Goal: Task Accomplishment & Management: Use online tool/utility

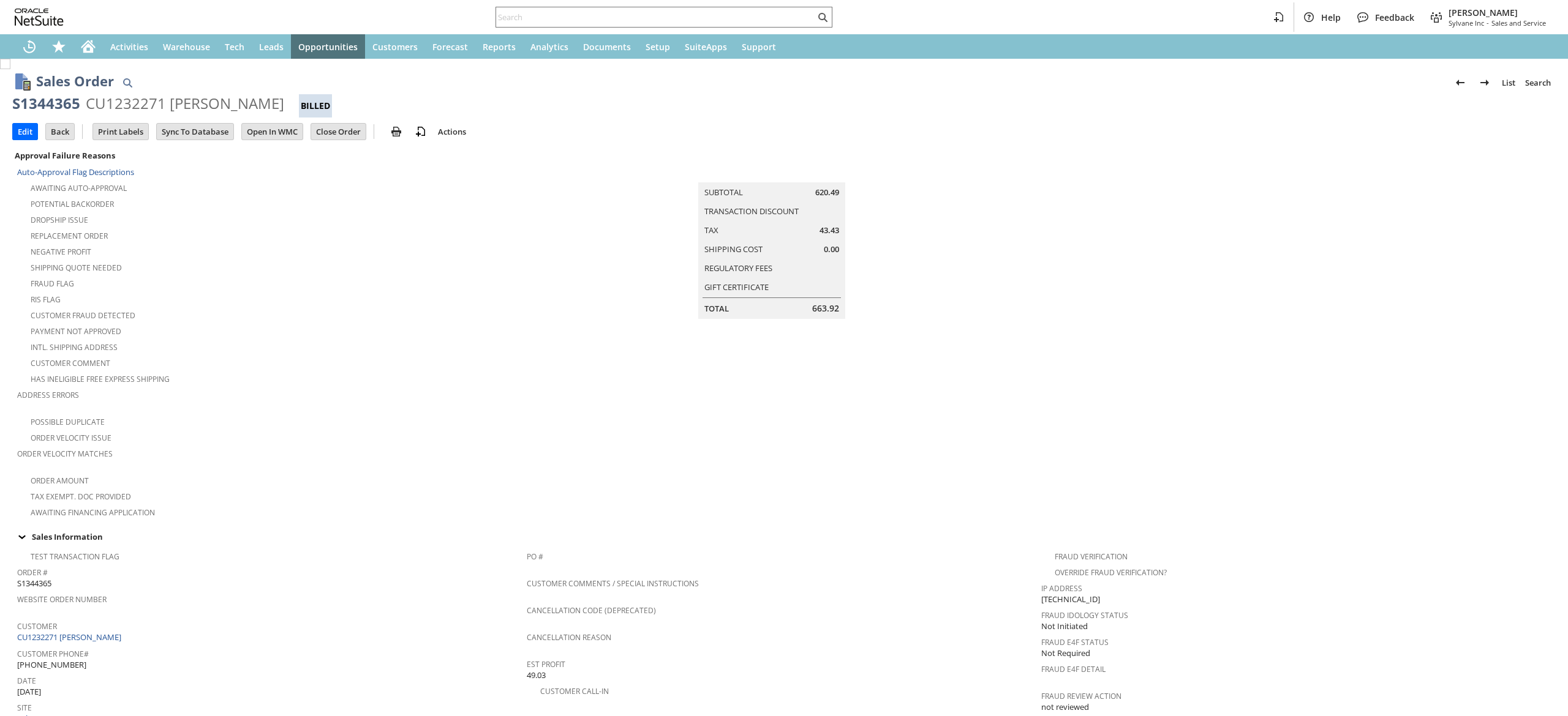
scroll to position [662, 0]
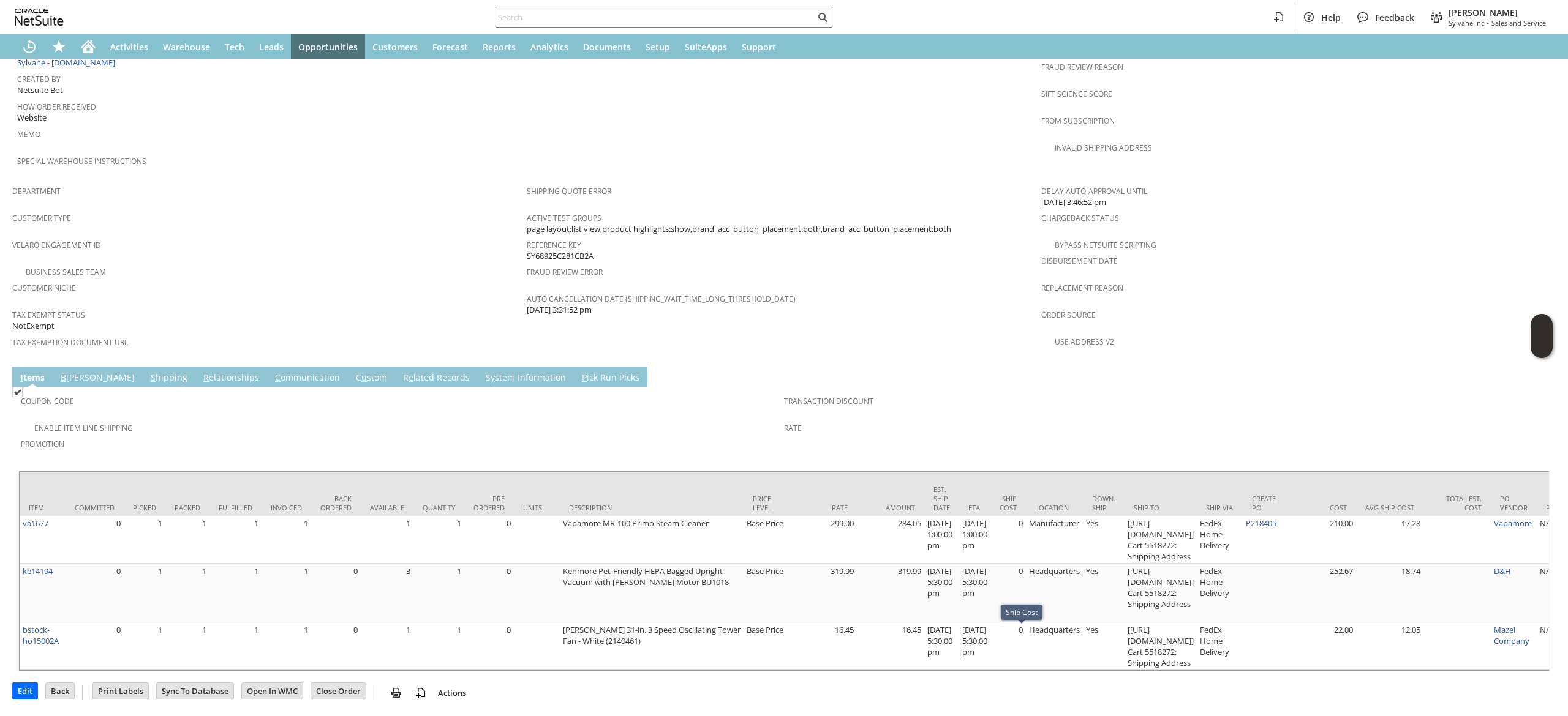
click at [272, 371] on link "C ommunication" at bounding box center [307, 378] width 71 height 13
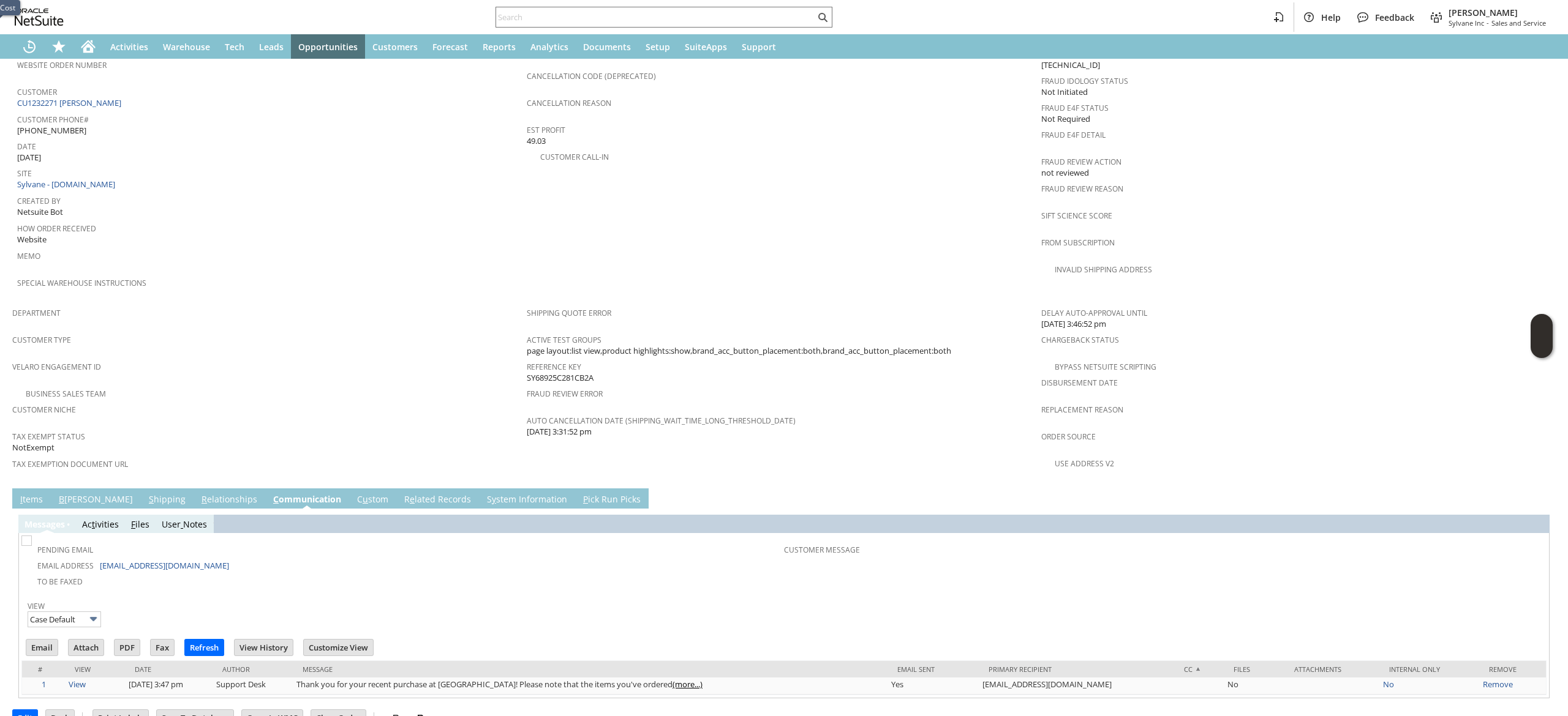
scroll to position [0, 0]
click at [47, 639] on input "Email" at bounding box center [42, 647] width 31 height 16
click at [966, 423] on td "Shipping Quote Error Active Test Groups page layout:list view,product highlight…" at bounding box center [784, 391] width 514 height 181
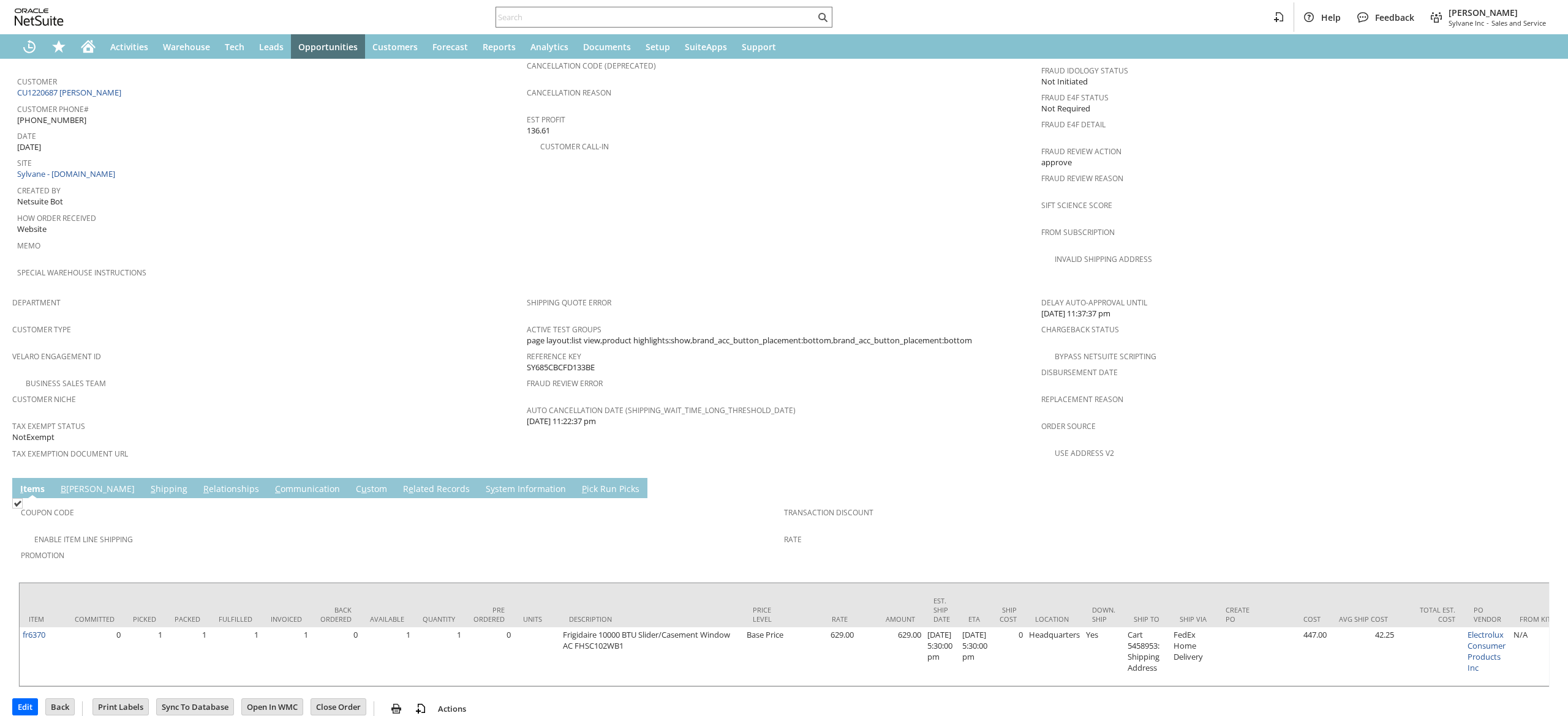
scroll to position [548, 0]
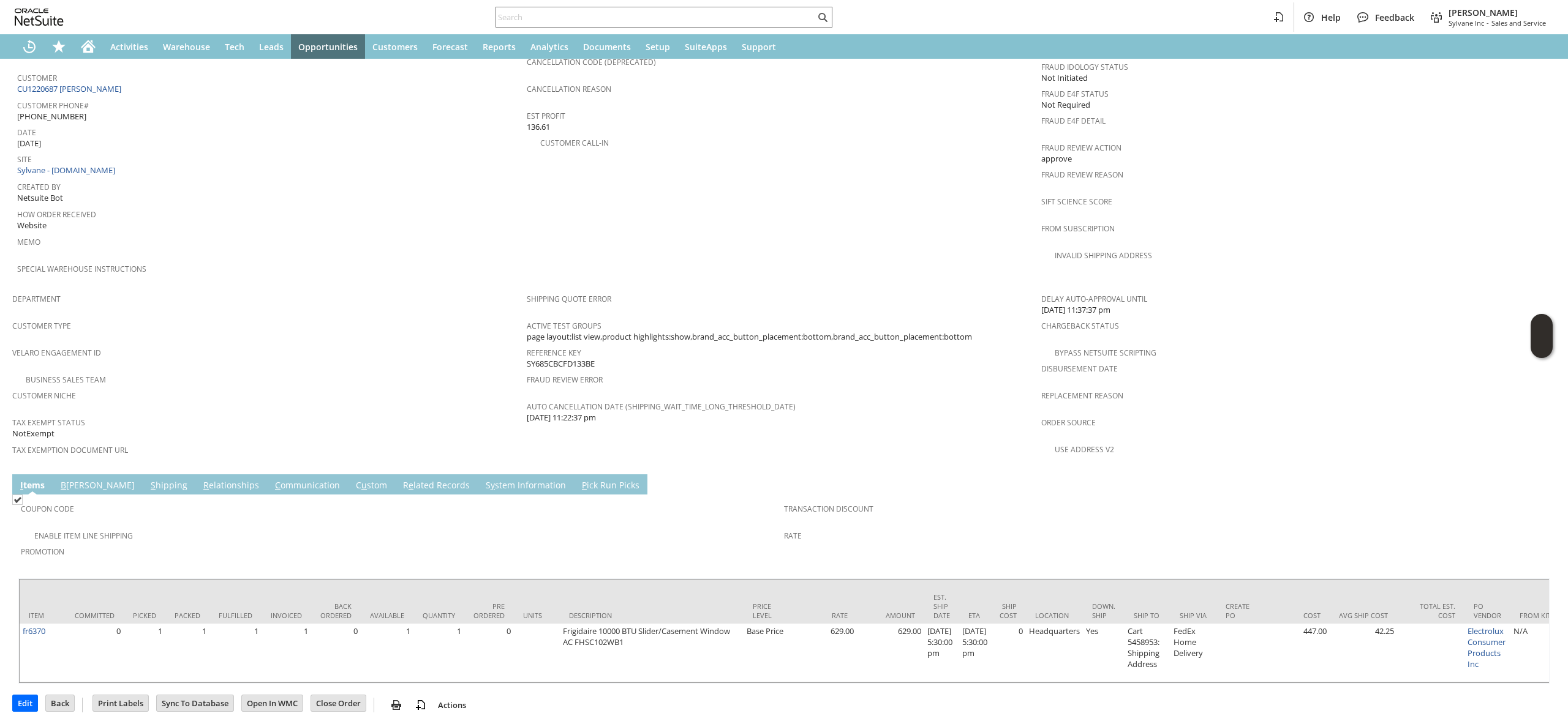
click at [272, 479] on link "C ommunication" at bounding box center [307, 486] width 71 height 13
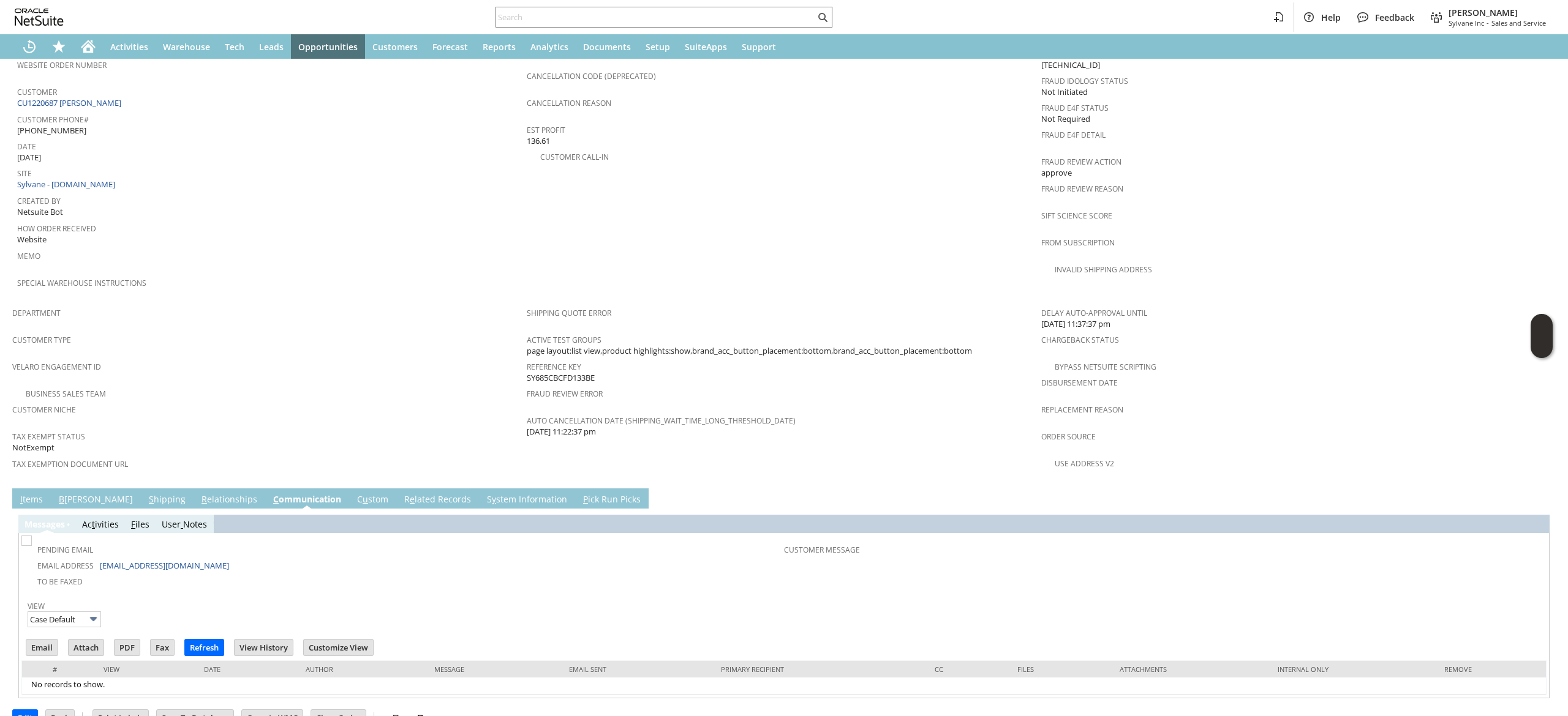
scroll to position [0, 0]
click at [43, 493] on link "I tems" at bounding box center [32, 500] width 28 height 13
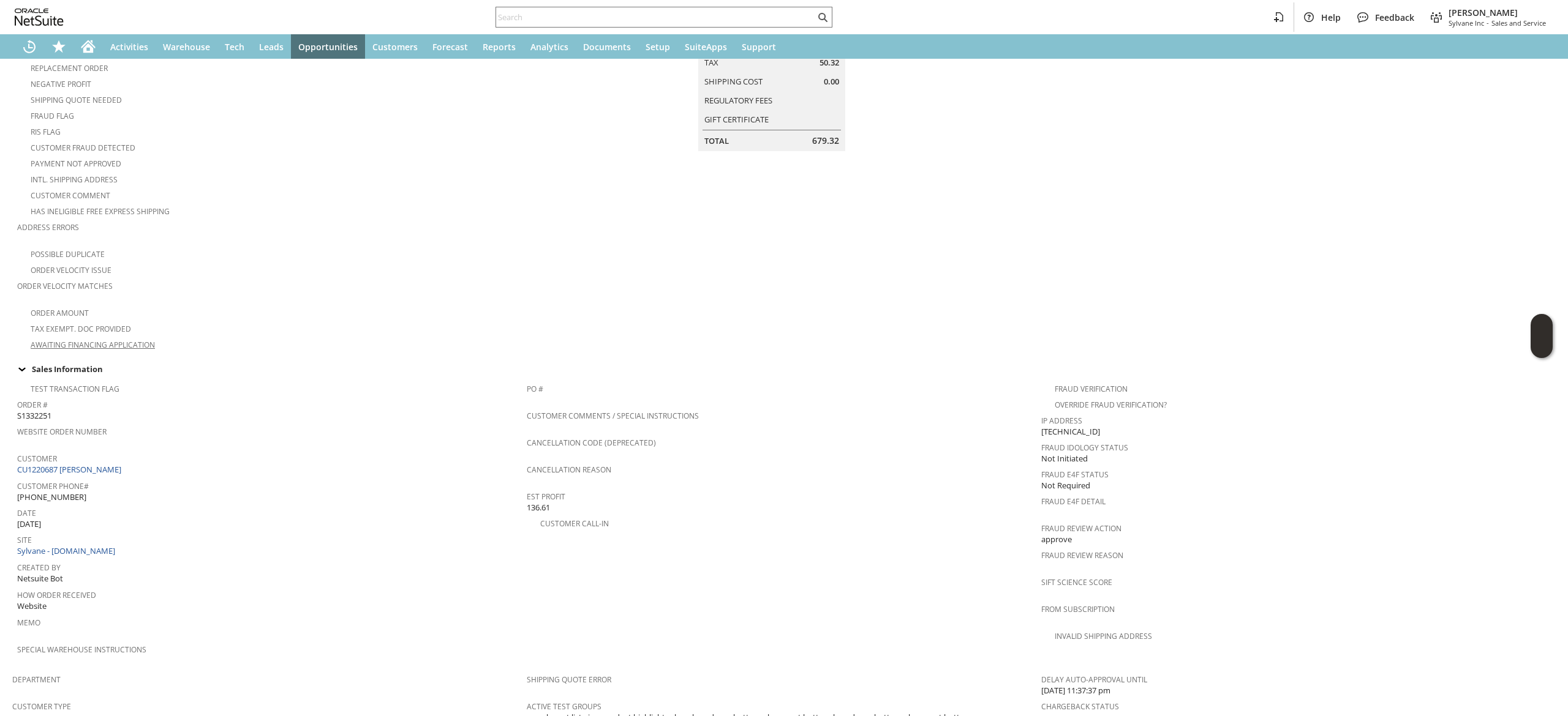
scroll to position [245, 0]
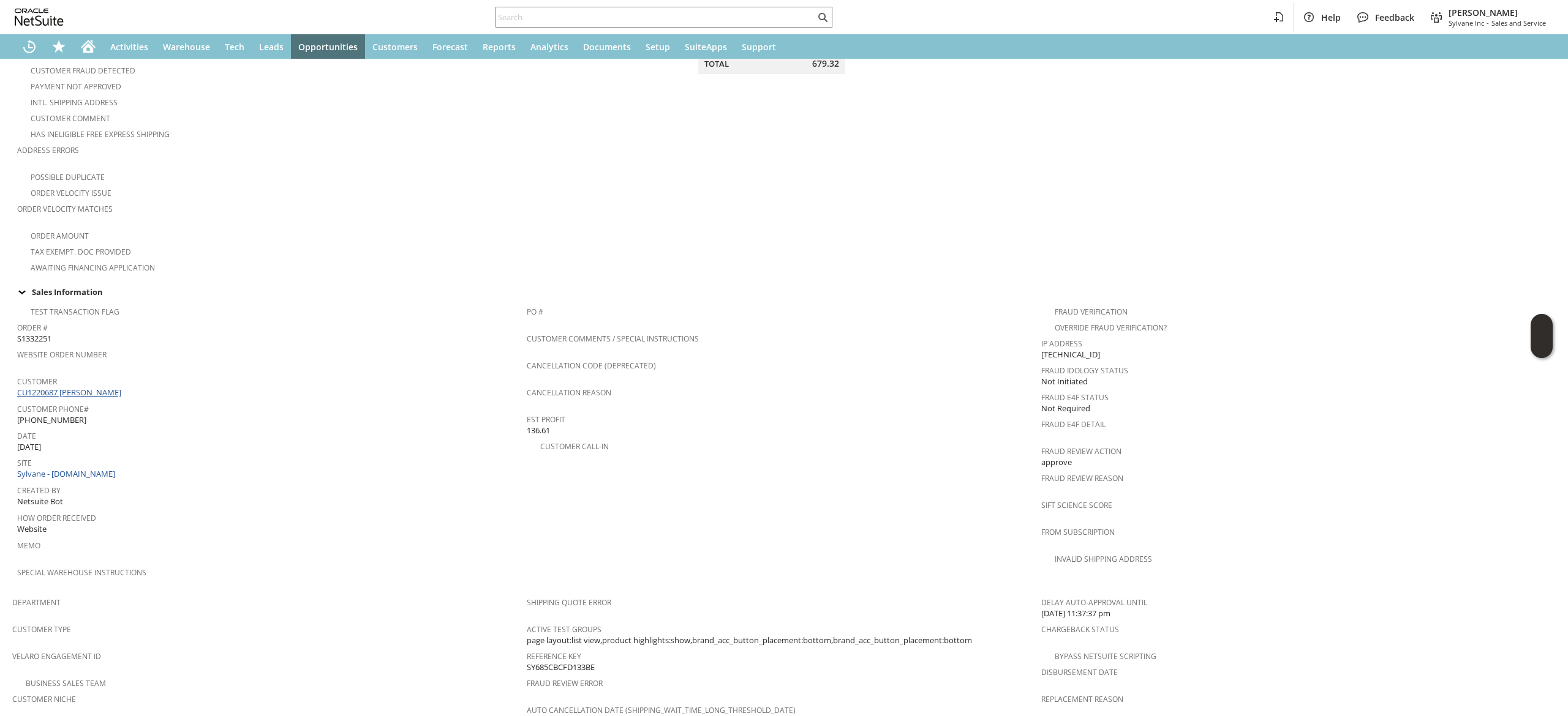
click at [100, 387] on link "CU1220687 [PERSON_NAME]" at bounding box center [71, 392] width 107 height 11
click at [738, 10] on input "text" at bounding box center [655, 18] width 319 height 15
paste input "5615743651"
type input "5615743651"
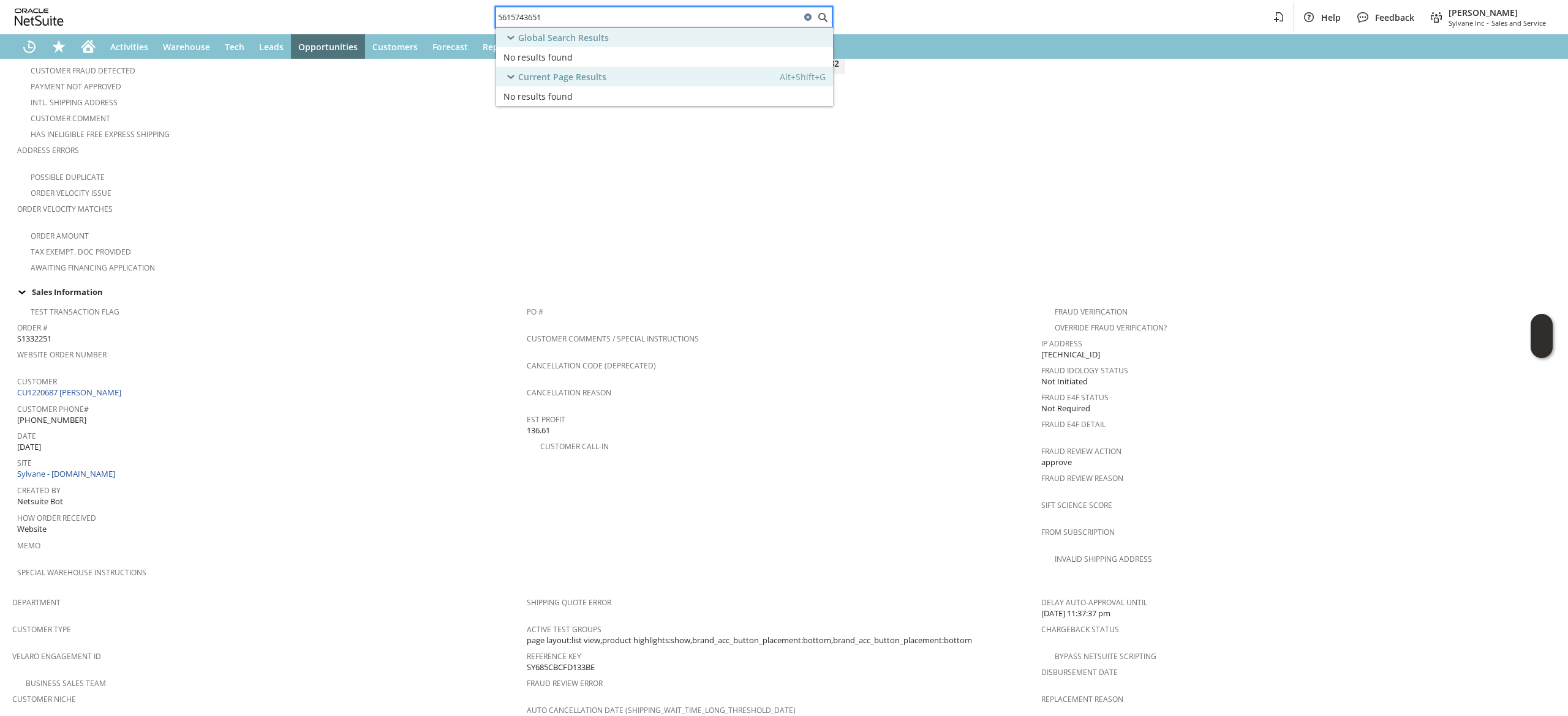
click at [613, 23] on input "5615743651" at bounding box center [648, 18] width 305 height 15
click at [618, 18] on input "5615743651" at bounding box center [648, 18] width 305 height 15
click at [619, 18] on input "5615743651" at bounding box center [648, 18] width 305 height 15
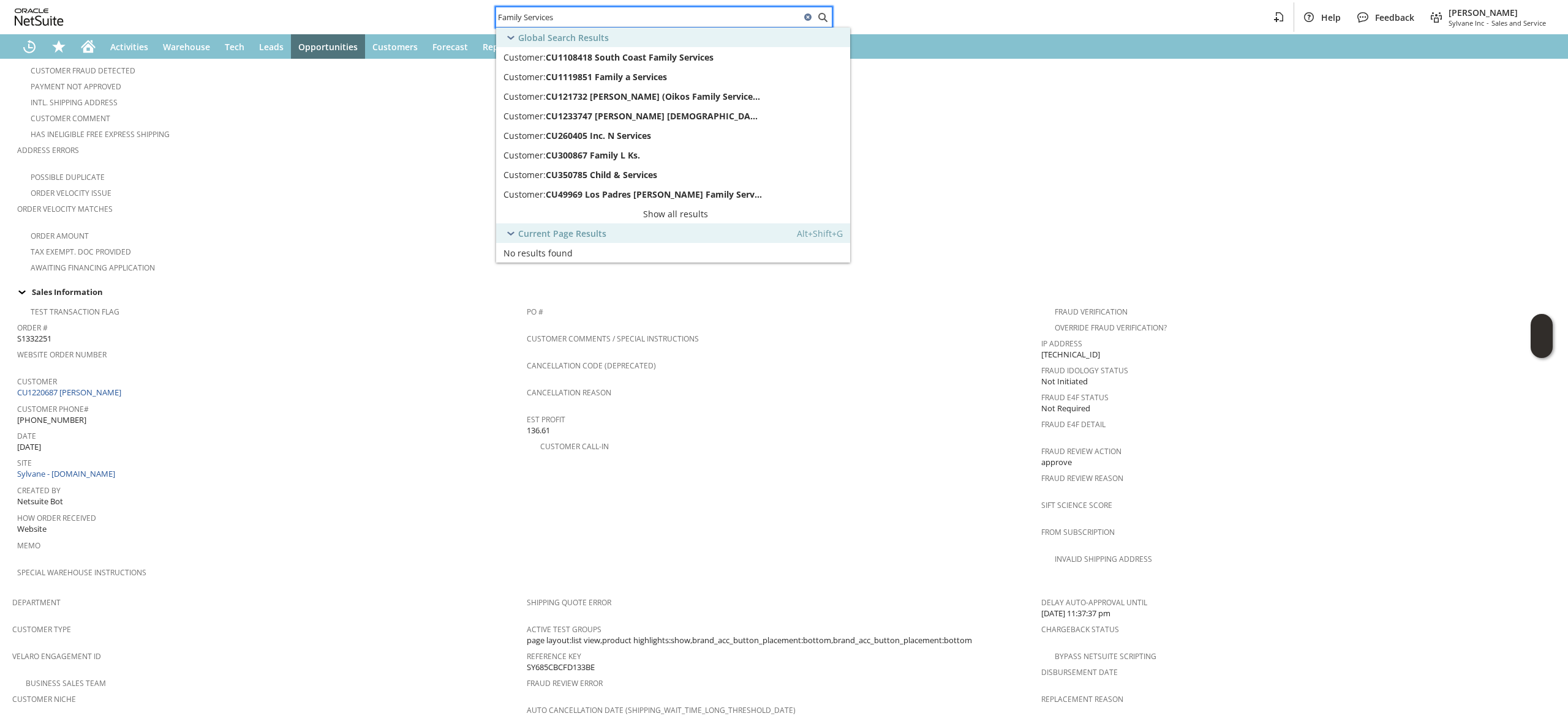
type input "Family Services"
click at [693, 33] on div "Global Search Results" at bounding box center [673, 37] width 354 height 19
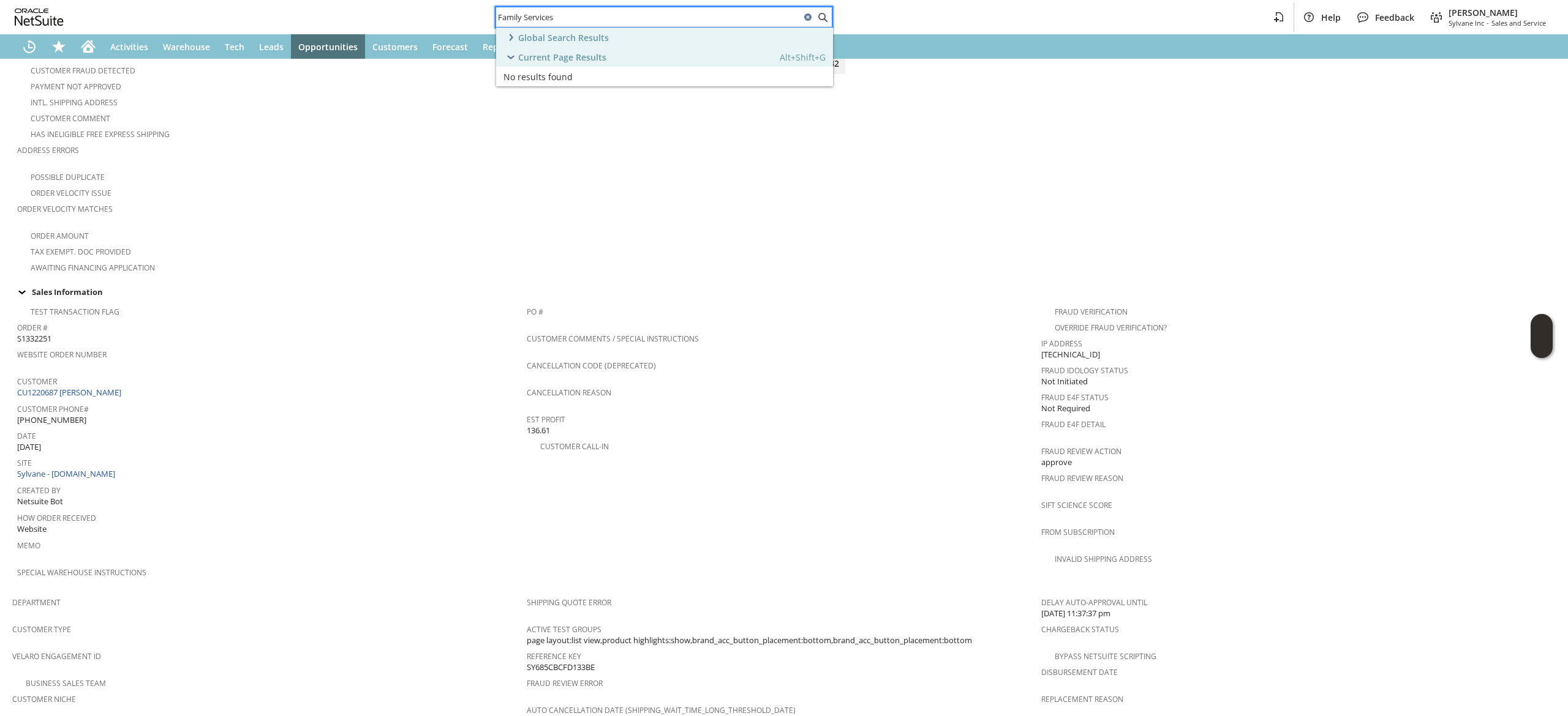
click at [704, 8] on div "Family Services" at bounding box center [663, 17] width 336 height 21
click at [771, 11] on input "Family Services" at bounding box center [655, 18] width 319 height 15
click at [814, 11] on icon at bounding box center [808, 18] width 15 height 15
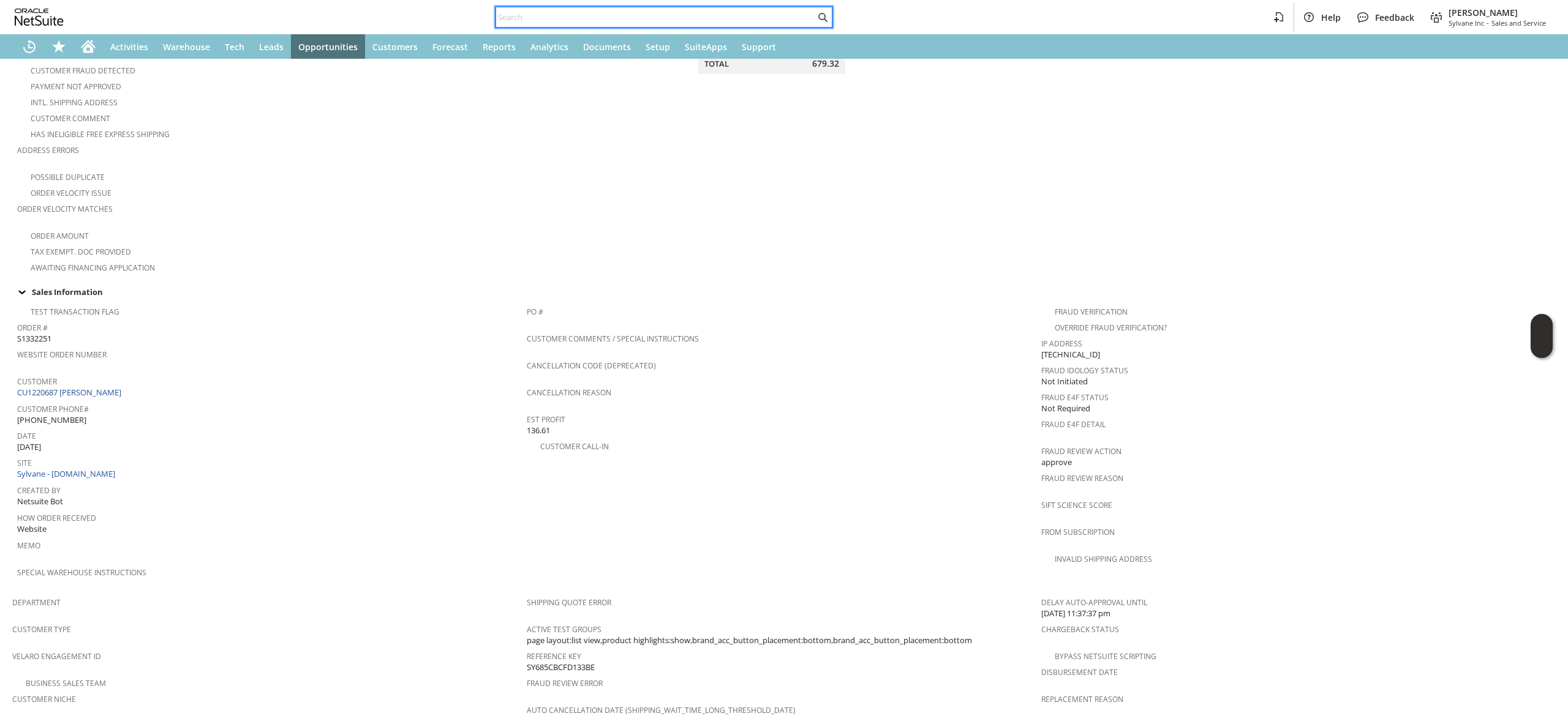
click at [696, 11] on input "text" at bounding box center [655, 18] width 319 height 15
paste input "9843641629"
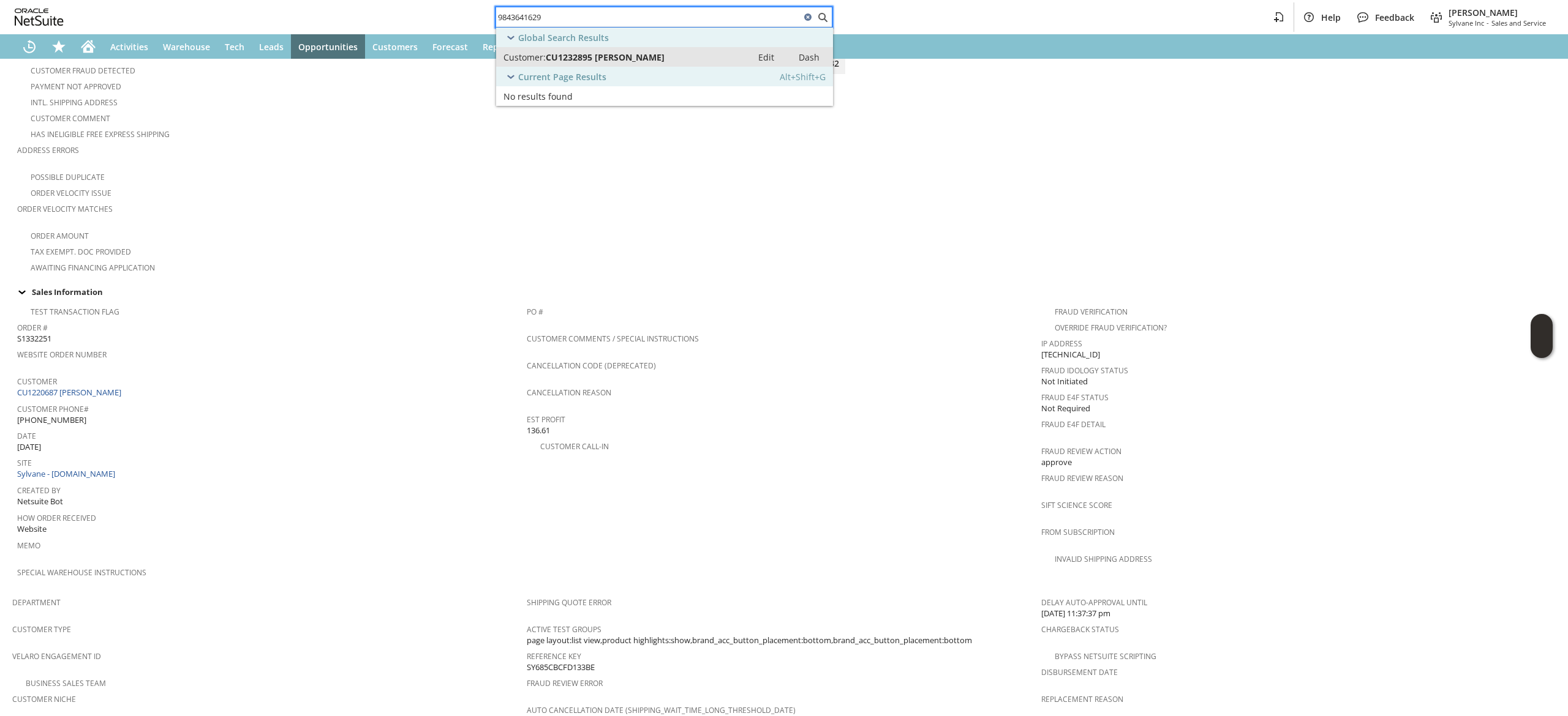
type input "9843641629"
click at [679, 58] on div "Customer: CU1232895 Denzel Palm" at bounding box center [624, 58] width 241 height 12
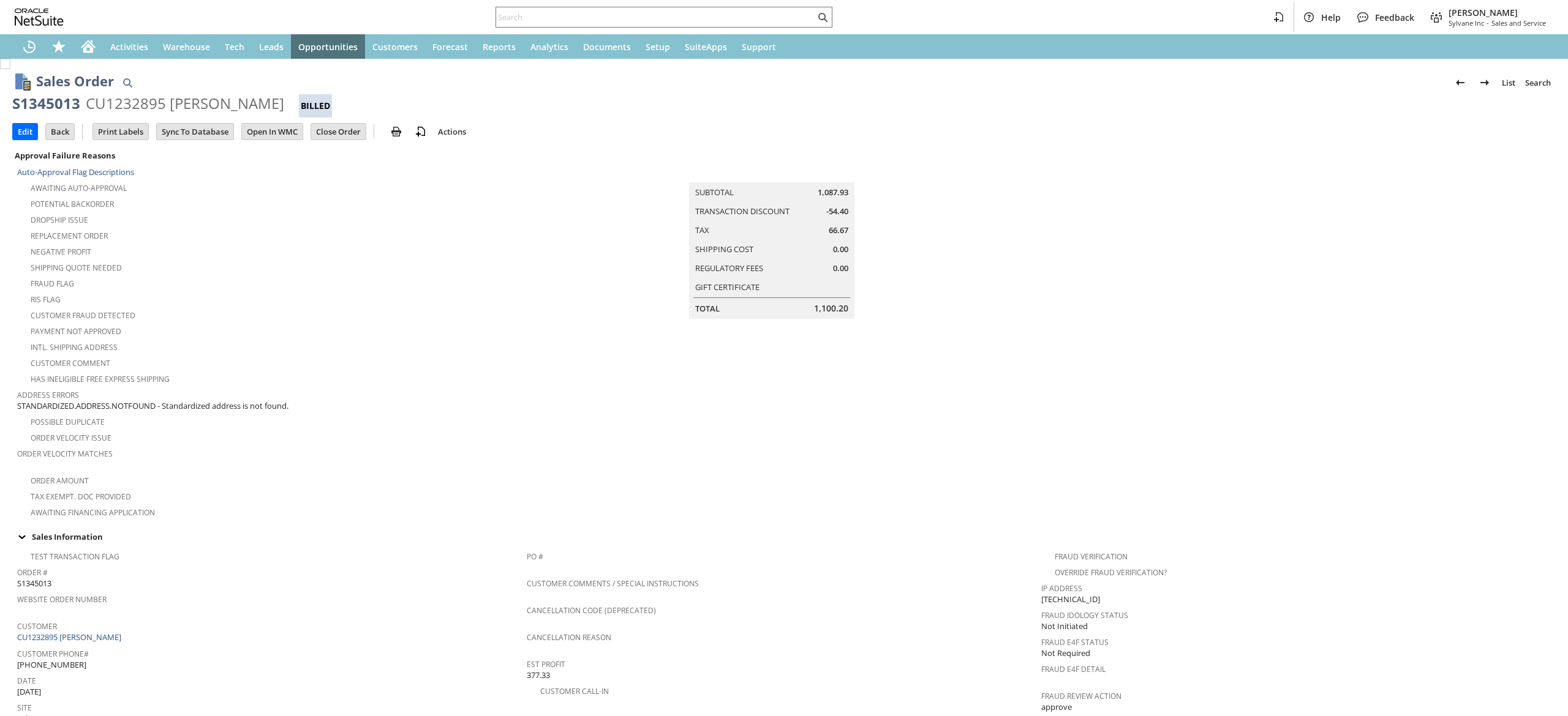
scroll to position [748, 0]
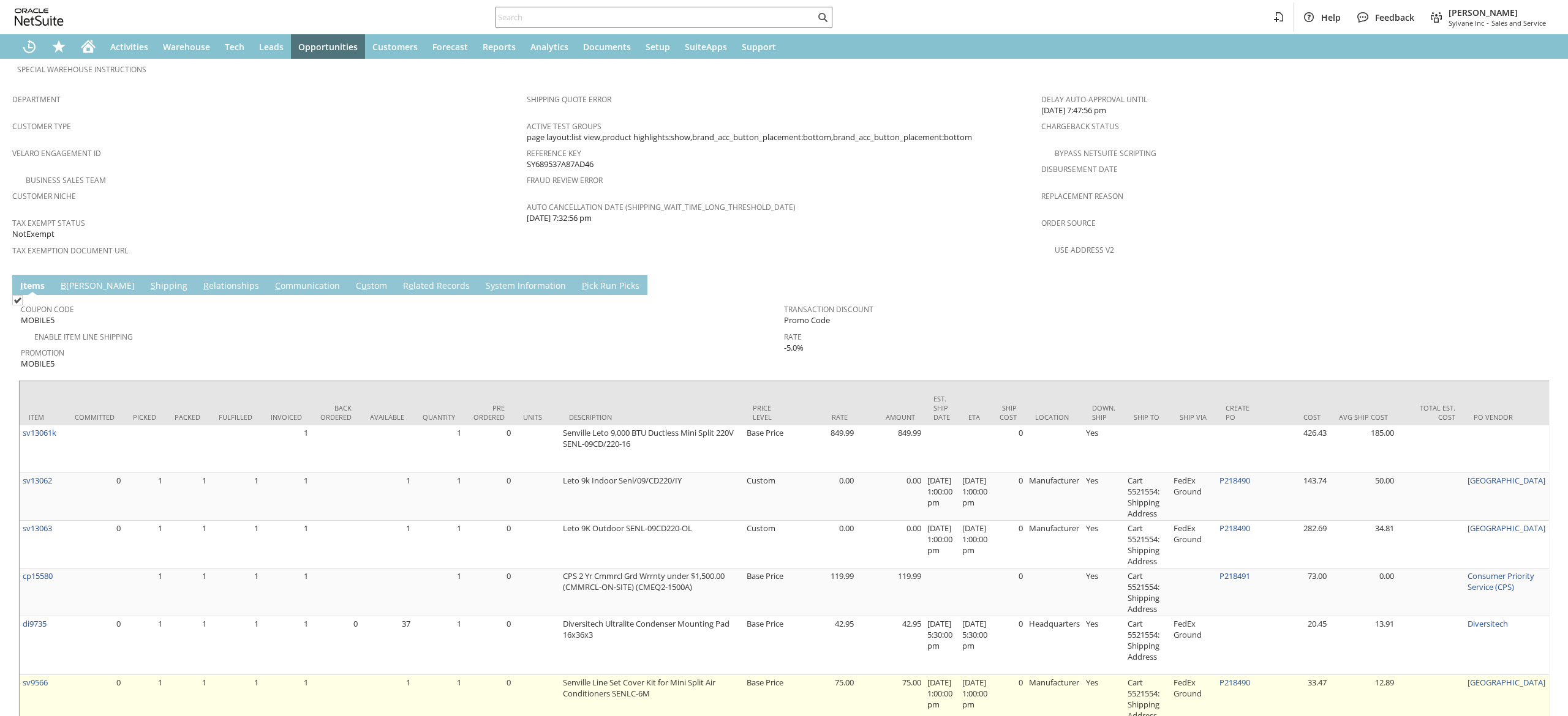
click at [692, 683] on td "Senville Line Set Cover Kit for Mini Split Air Conditioners SENLC-6M" at bounding box center [651, 698] width 184 height 48
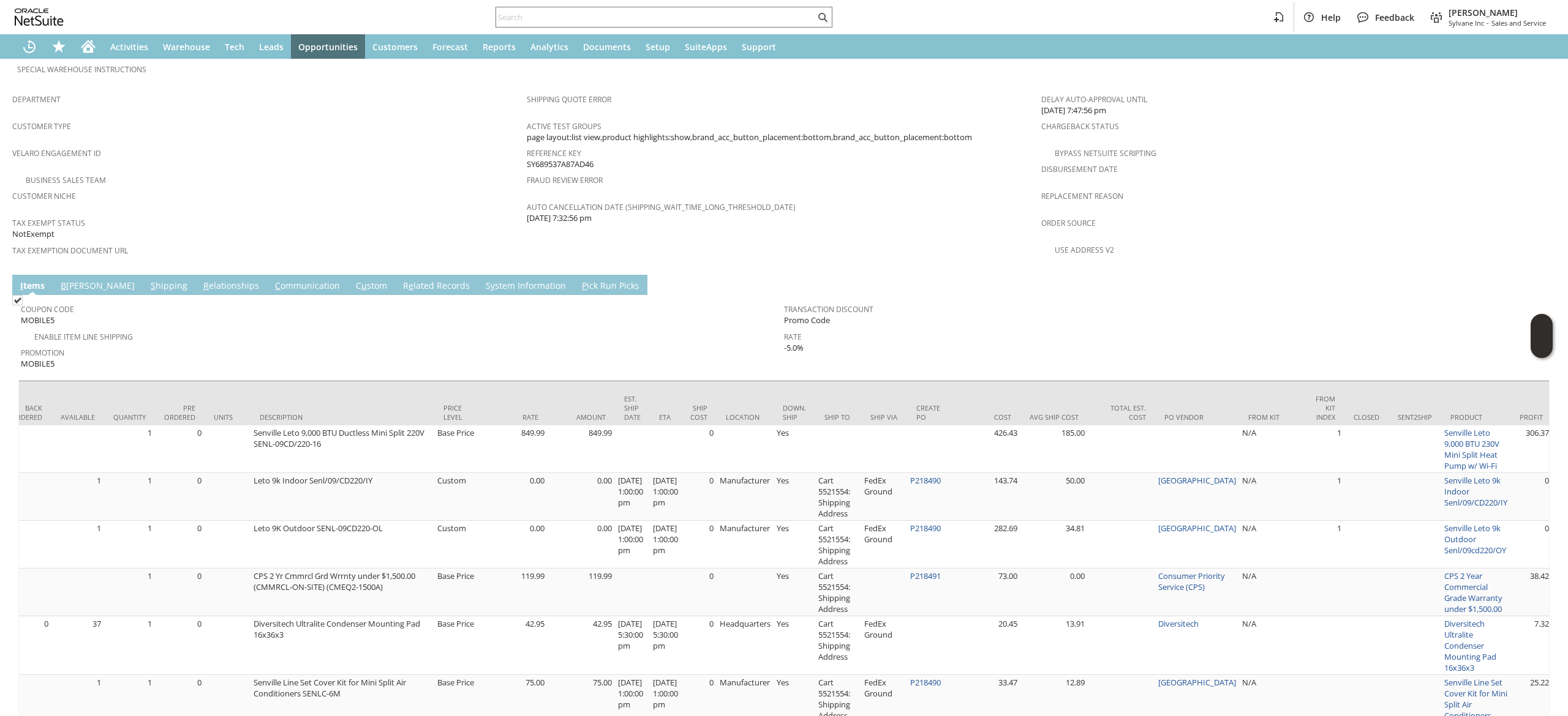
scroll to position [0, 321]
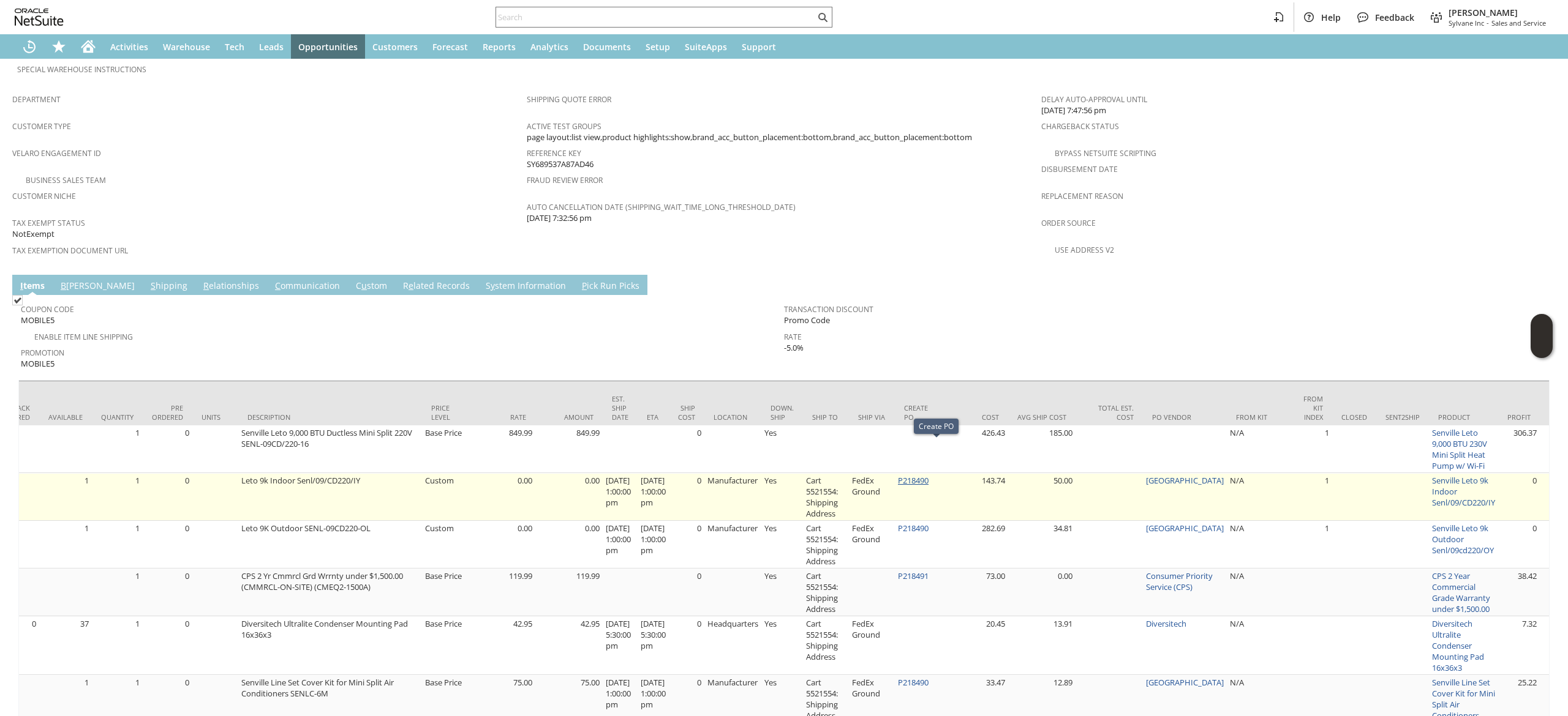
click at [928, 475] on link "P218490" at bounding box center [913, 480] width 31 height 11
